Goal: Task Accomplishment & Management: Manage account settings

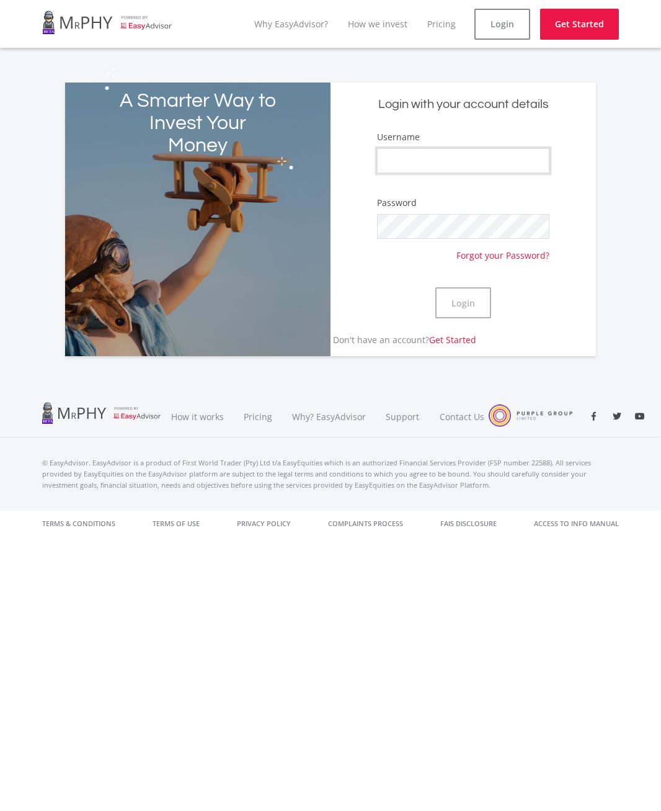
click at [488, 164] on input "Username" at bounding box center [463, 160] width 173 height 25
type input "mehluli"
click at [436, 287] on button "Login" at bounding box center [464, 302] width 56 height 31
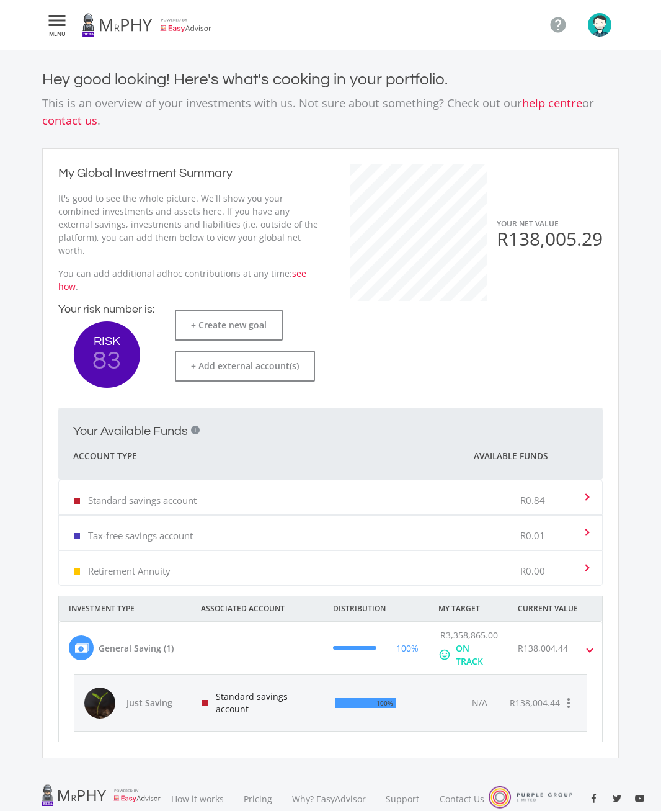
scroll to position [95, 0]
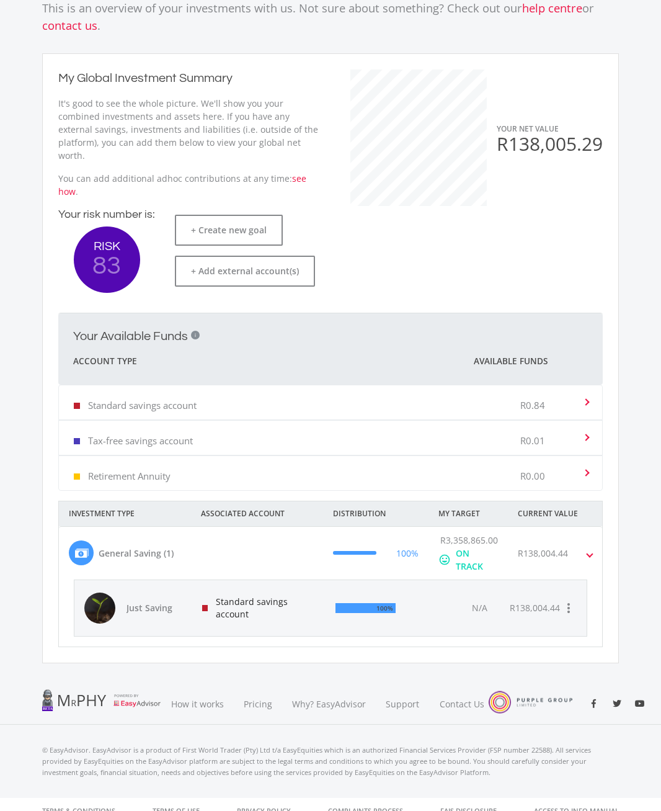
click at [278, 593] on div "Standard savings account" at bounding box center [258, 608] width 133 height 56
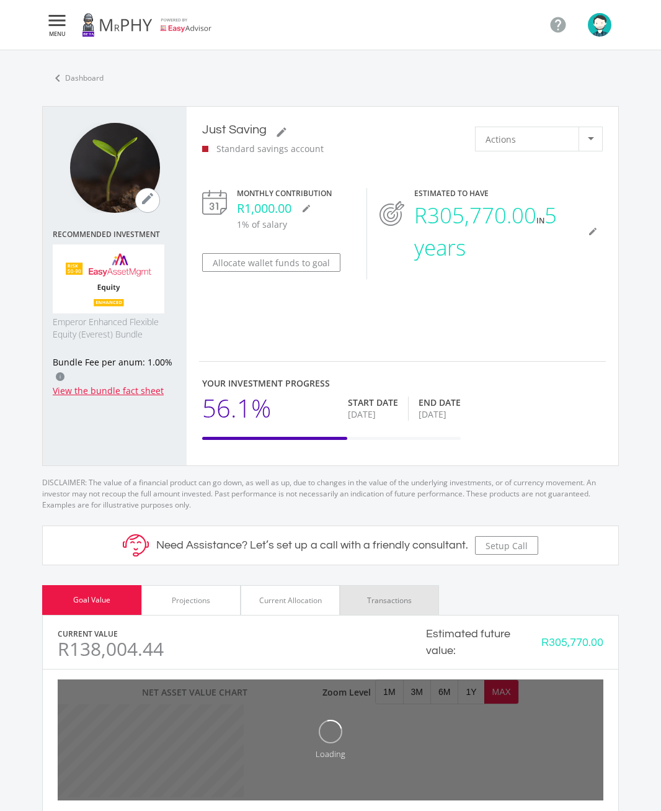
click at [385, 607] on div "Transactions" at bounding box center [389, 600] width 99 height 30
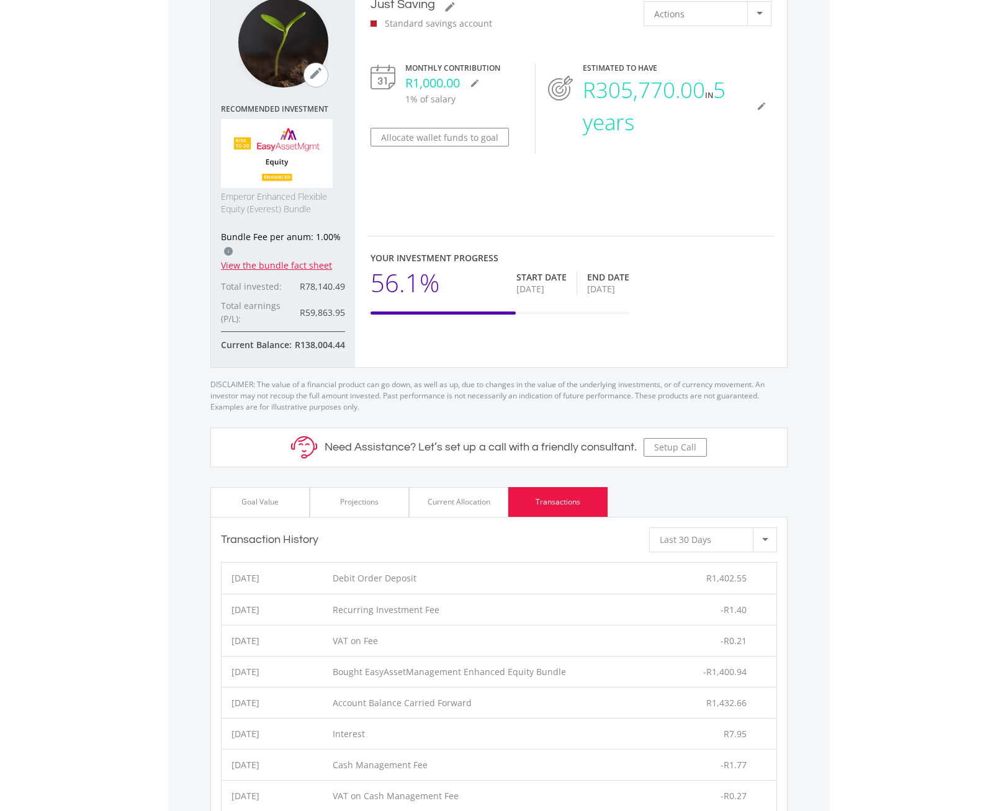
scroll to position [124, 0]
